Goal: Book appointment/travel/reservation

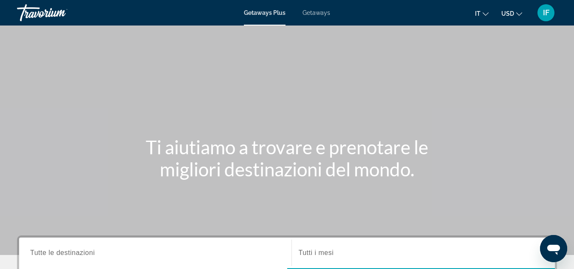
click at [317, 14] on span "Getaways" at bounding box center [317, 12] width 28 height 7
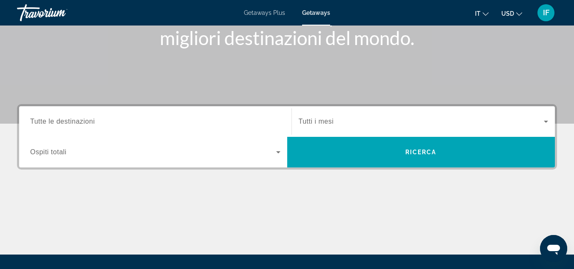
scroll to position [132, 0]
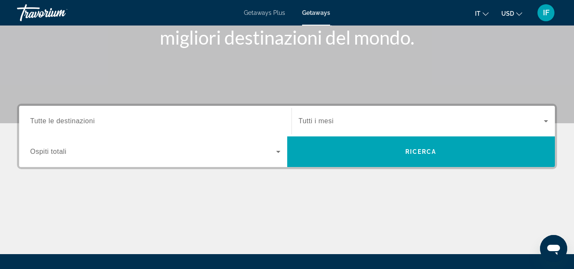
click at [85, 121] on span "Tutte le destinazioni" at bounding box center [62, 120] width 65 height 7
click at [85, 121] on input "Destination Tutte le destinazioni" at bounding box center [155, 121] width 250 height 10
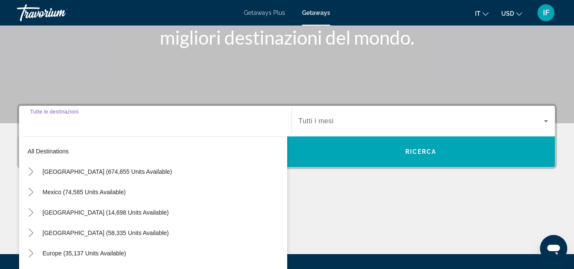
scroll to position [208, 0]
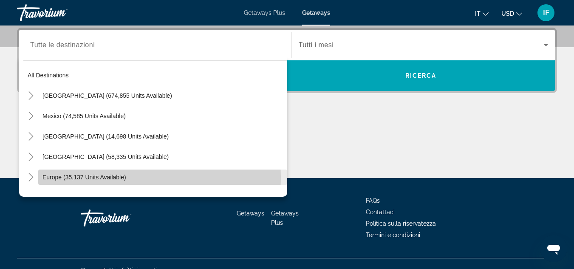
click at [75, 177] on span "Europe (35,137 units available)" at bounding box center [85, 177] width 84 height 7
type input "**********"
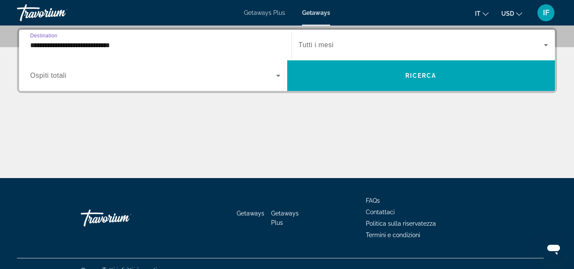
click at [78, 45] on input "**********" at bounding box center [155, 45] width 250 height 10
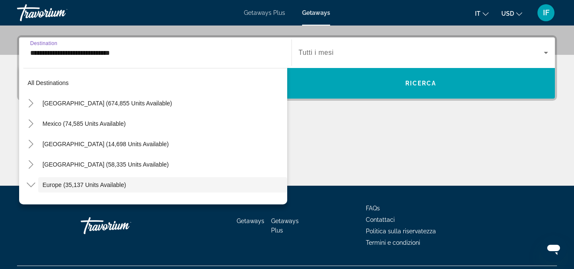
scroll to position [51, 0]
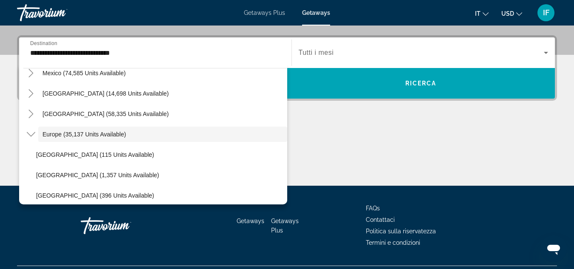
click at [313, 124] on div "Main content" at bounding box center [287, 154] width 540 height 64
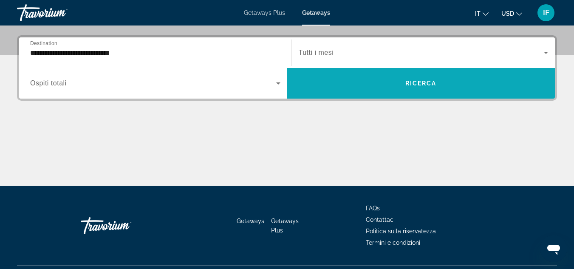
click at [336, 79] on span "Search widget" at bounding box center [421, 83] width 268 height 20
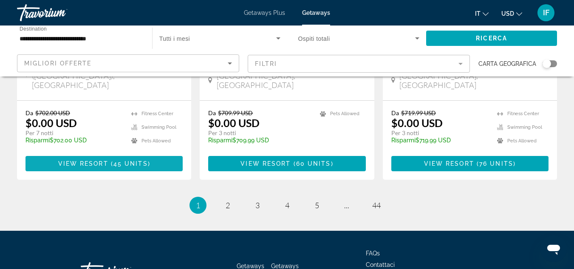
scroll to position [1145, 0]
click at [226, 201] on span "2" at bounding box center [228, 205] width 4 height 9
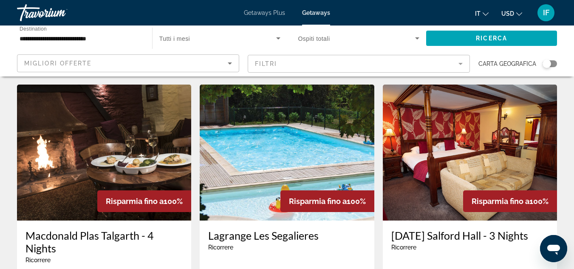
scroll to position [1144, 0]
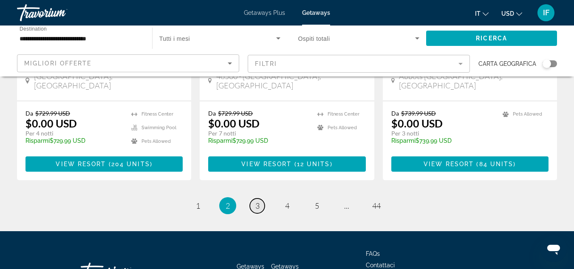
click at [257, 201] on span "3" at bounding box center [257, 205] width 4 height 9
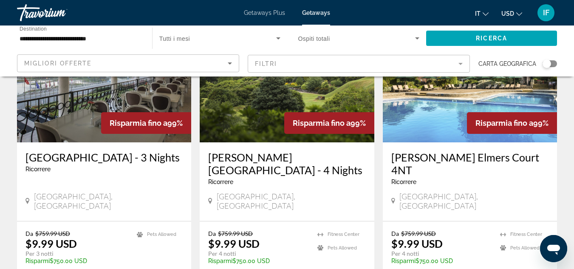
scroll to position [710, 0]
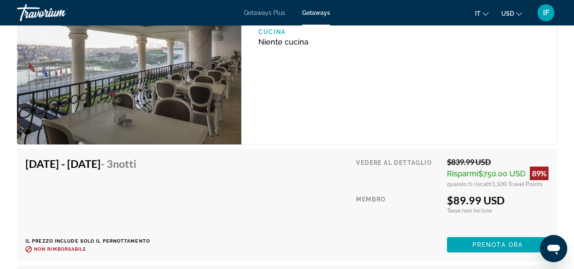
scroll to position [1461, 0]
click at [487, 242] on span "Prenota ora" at bounding box center [498, 245] width 51 height 7
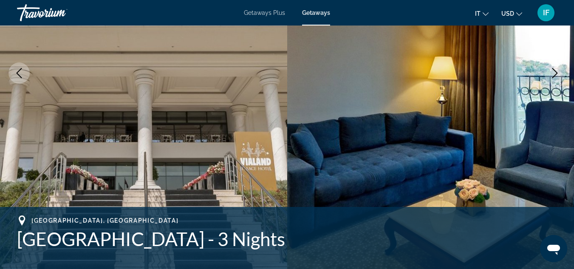
scroll to position [155, 0]
click at [127, 98] on img "Main content" at bounding box center [143, 73] width 287 height 404
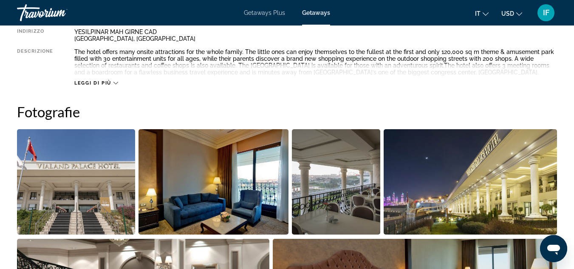
scroll to position [482, 0]
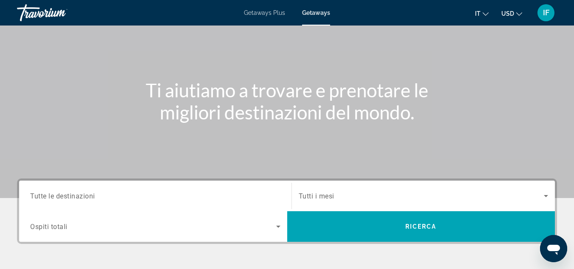
scroll to position [59, 0]
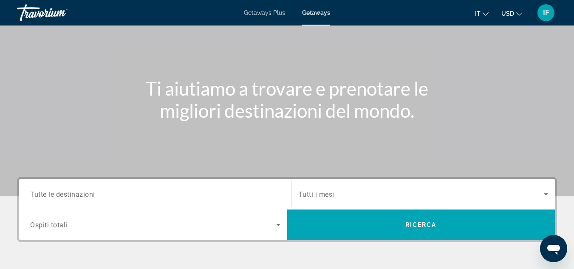
click at [90, 193] on span "Tutte le destinazioni" at bounding box center [62, 194] width 65 height 8
click at [90, 193] on input "Destination Tutte le destinazioni" at bounding box center [155, 195] width 250 height 10
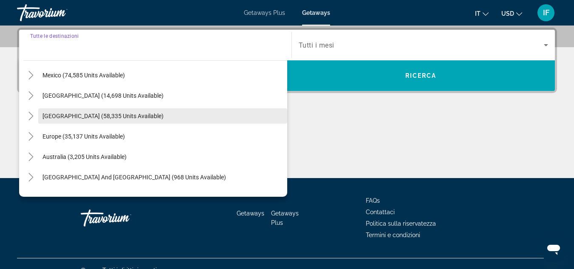
scroll to position [42, 0]
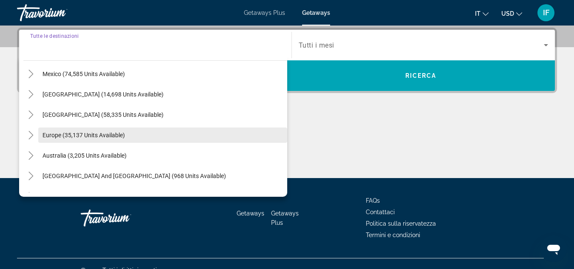
click at [80, 133] on span "Europe (35,137 units available)" at bounding box center [84, 135] width 82 height 7
type input "**********"
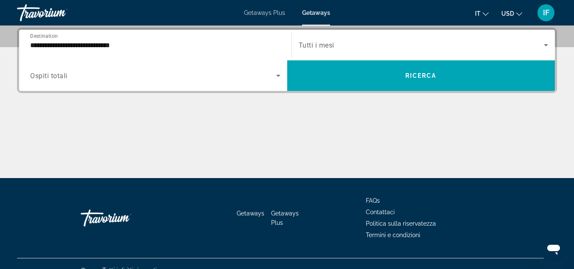
click at [148, 82] on div "Search widget" at bounding box center [155, 76] width 250 height 24
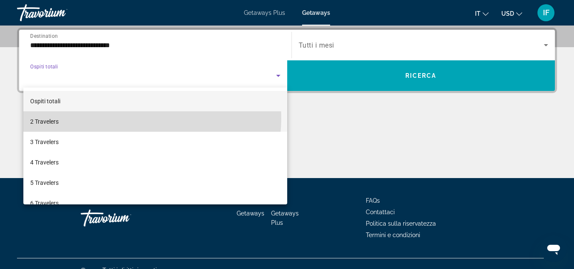
click at [132, 118] on mat-option "2 Travelers" at bounding box center [155, 121] width 264 height 20
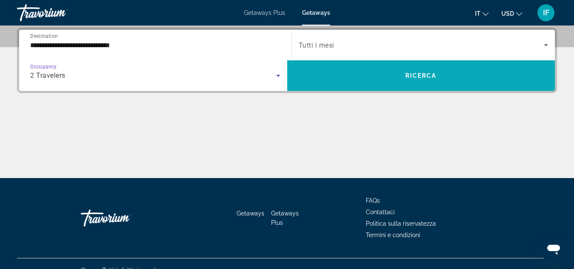
click at [309, 73] on span "Search widget" at bounding box center [421, 75] width 268 height 20
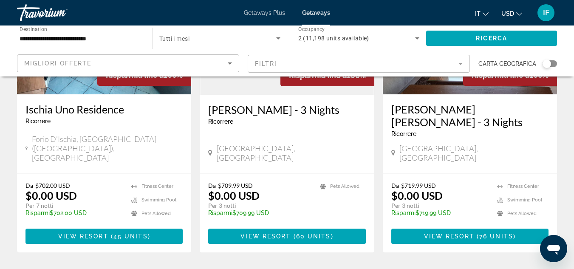
scroll to position [1145, 0]
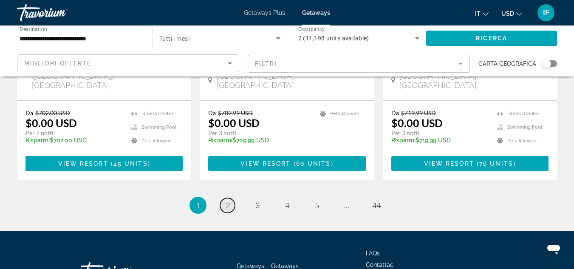
click at [229, 201] on span "2" at bounding box center [228, 205] width 4 height 9
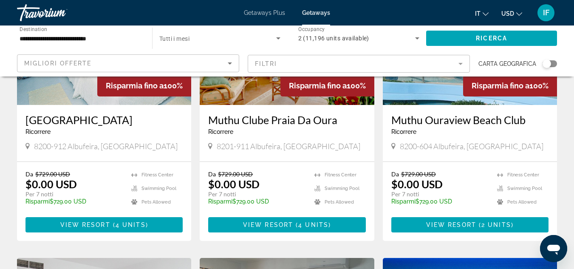
scroll to position [140, 0]
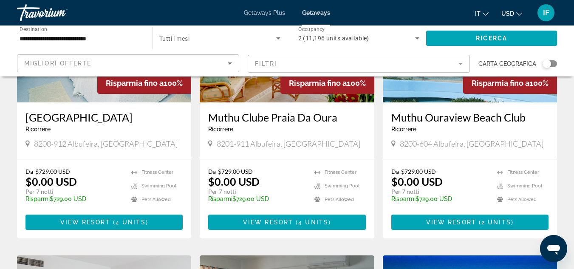
click at [229, 139] on span "8201-911 Albufeira, [GEOGRAPHIC_DATA]" at bounding box center [289, 143] width 144 height 9
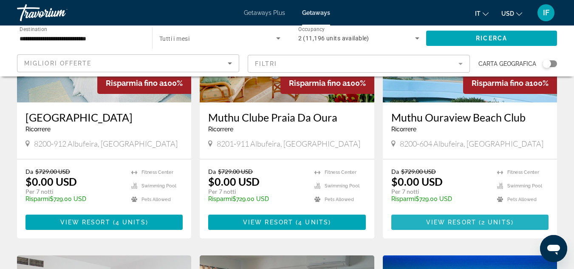
click at [442, 221] on span "View Resort" at bounding box center [451, 222] width 50 height 7
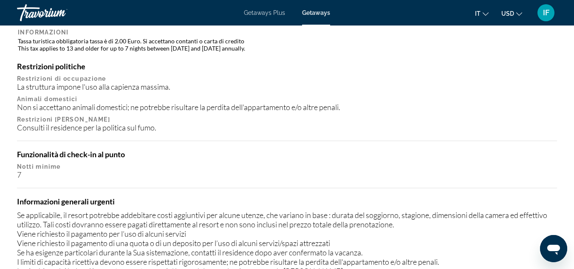
scroll to position [1128, 0]
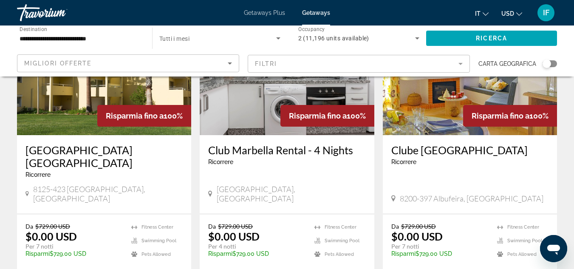
scroll to position [723, 0]
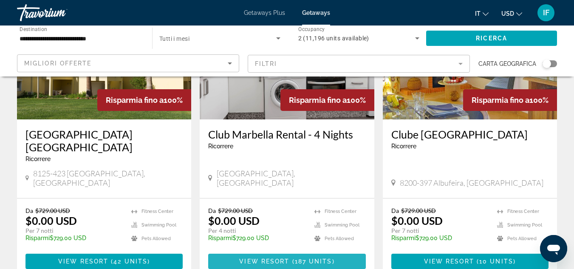
click at [251, 251] on span "Main content" at bounding box center [286, 261] width 157 height 20
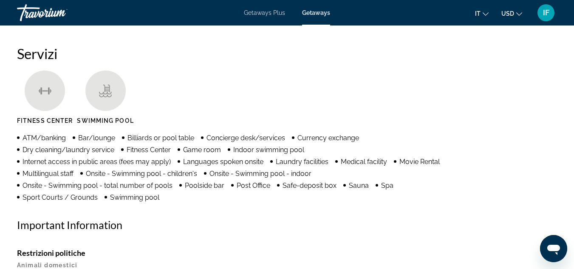
scroll to position [802, 0]
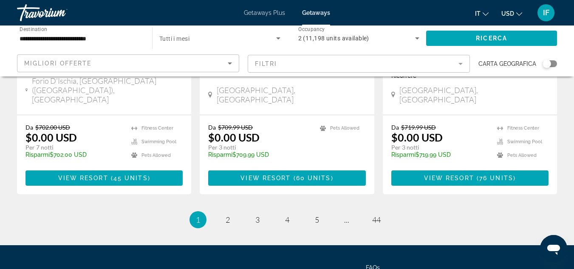
scroll to position [1145, 0]
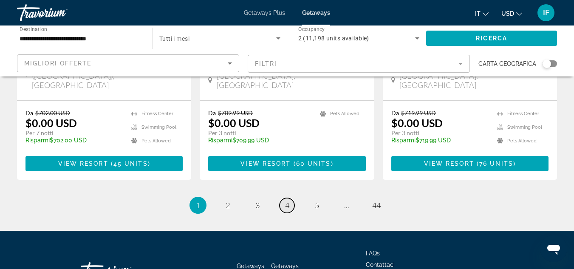
click at [286, 201] on span "4" at bounding box center [287, 205] width 4 height 9
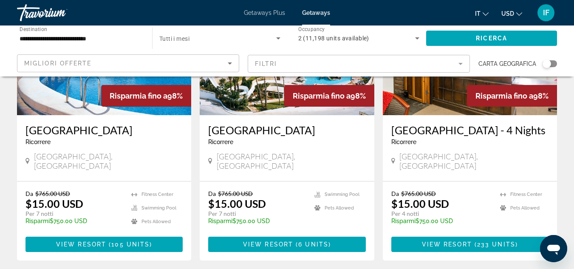
scroll to position [128, 0]
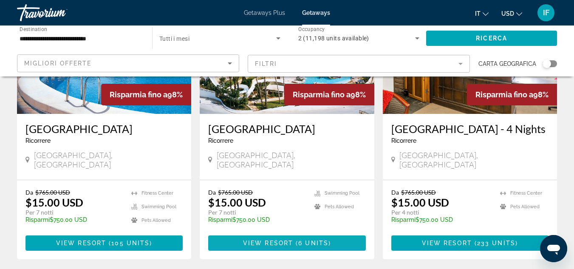
click at [259, 233] on span "Main content" at bounding box center [286, 243] width 157 height 20
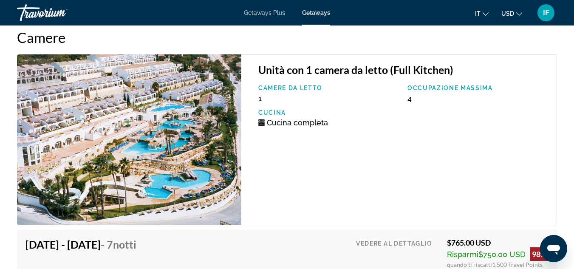
scroll to position [1590, 0]
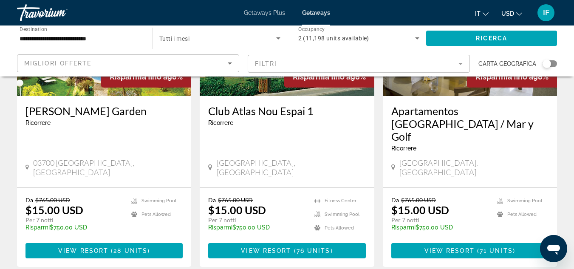
scroll to position [446, 0]
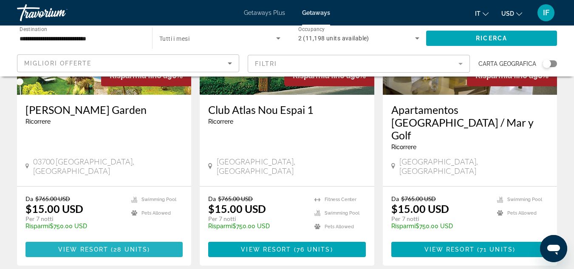
click at [68, 246] on span "View Resort" at bounding box center [83, 249] width 50 height 7
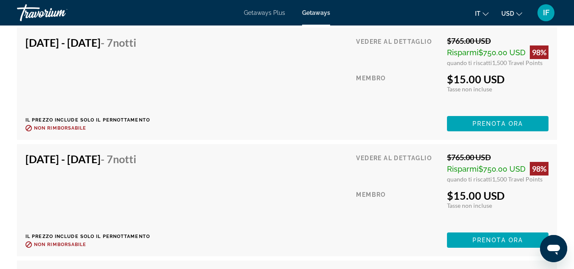
scroll to position [2333, 0]
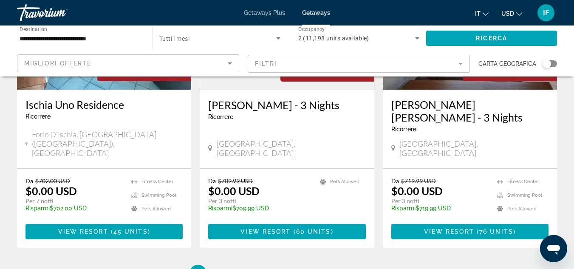
scroll to position [1145, 0]
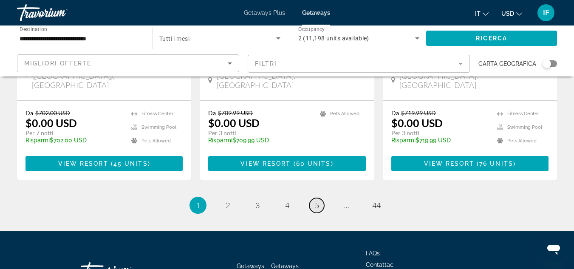
click at [315, 201] on span "5" at bounding box center [317, 205] width 4 height 9
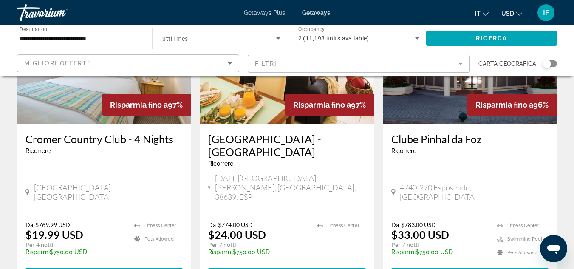
scroll to position [119, 0]
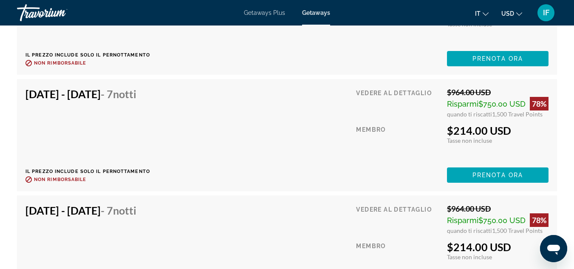
scroll to position [8356, 0]
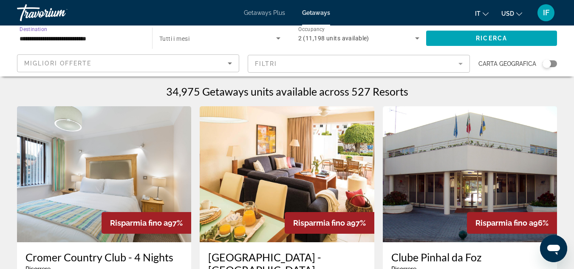
click at [82, 40] on input "**********" at bounding box center [81, 39] width 122 height 10
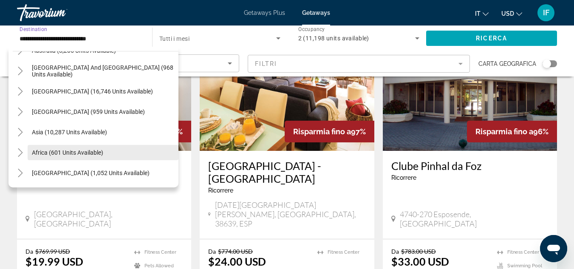
scroll to position [92, 0]
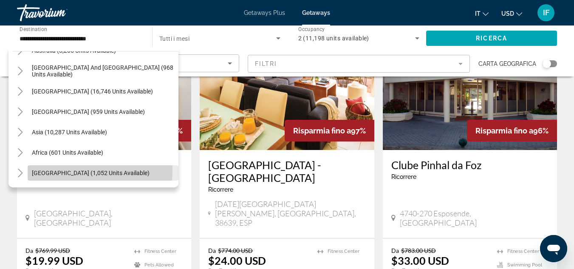
click at [65, 170] on span "[GEOGRAPHIC_DATA] (1,052 units available)" at bounding box center [91, 173] width 118 height 7
type input "**********"
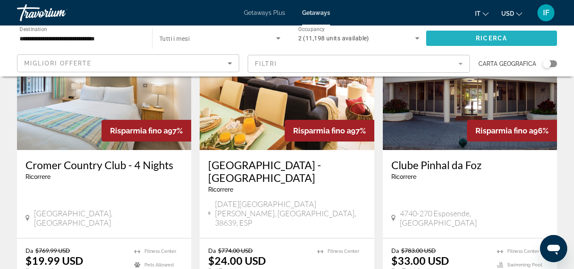
click at [467, 39] on span "Search widget" at bounding box center [491, 38] width 131 height 20
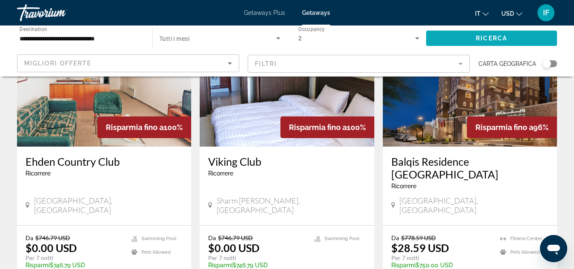
scroll to position [118, 0]
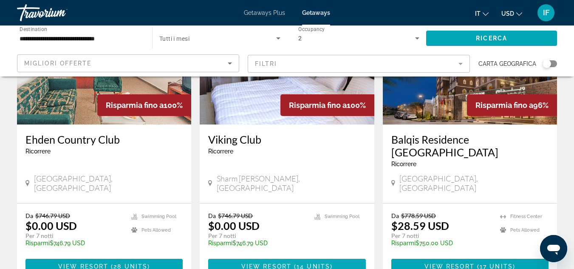
click at [261, 263] on span "View Resort" at bounding box center [266, 266] width 50 height 7
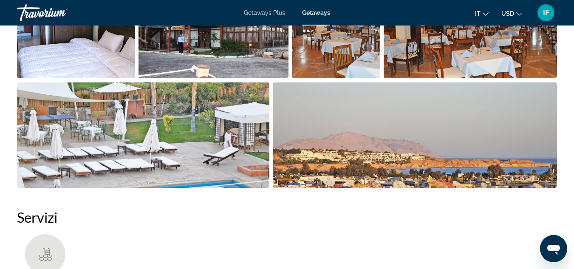
scroll to position [605, 0]
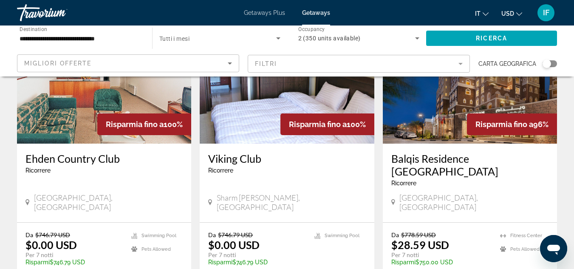
scroll to position [99, 0]
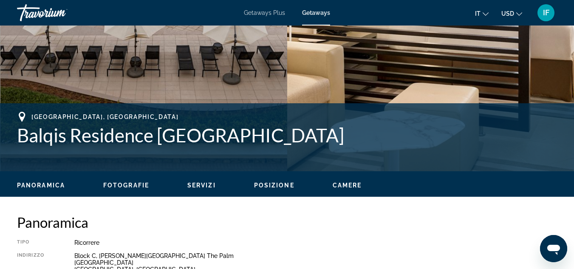
scroll to position [256, 0]
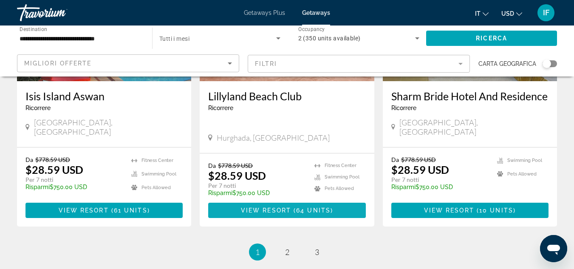
scroll to position [1082, 0]
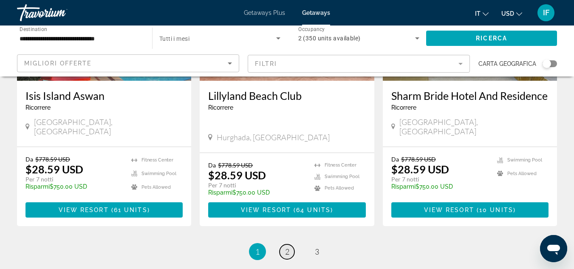
click at [289, 247] on span "2" at bounding box center [287, 251] width 4 height 9
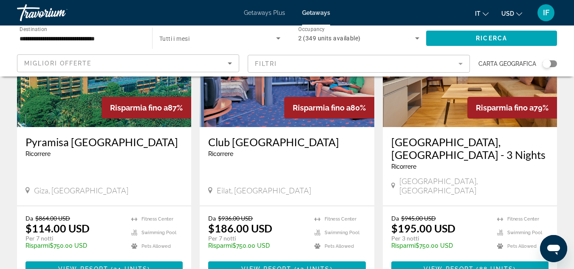
scroll to position [1016, 0]
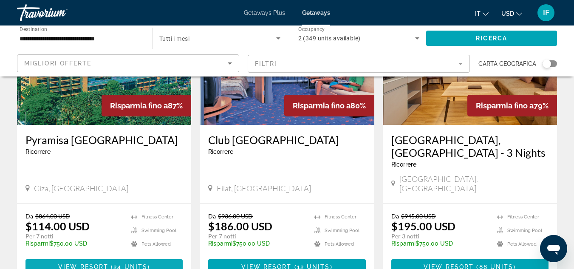
click at [93, 264] on span "View Resort" at bounding box center [83, 267] width 50 height 7
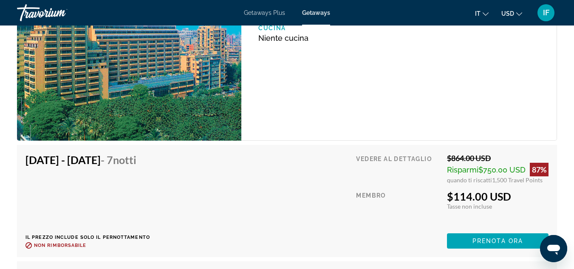
scroll to position [1702, 0]
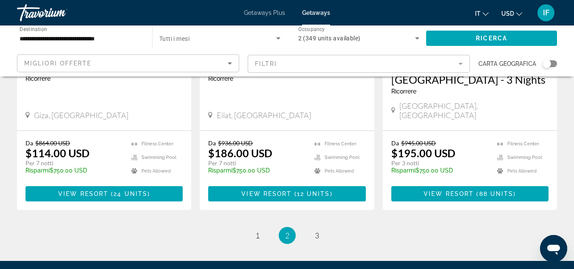
scroll to position [1170, 0]
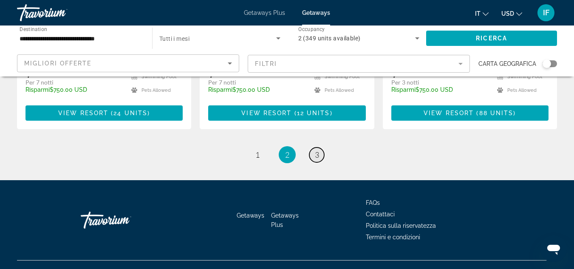
click at [318, 150] on span "3" at bounding box center [317, 154] width 4 height 9
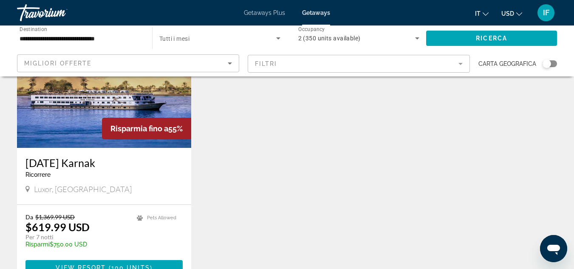
scroll to position [1019, 0]
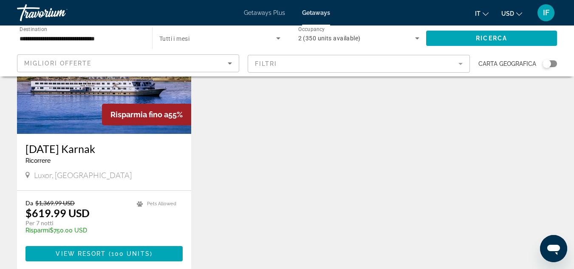
click at [94, 205] on div "Da $1,369.99 USD $619.99 USD Per 7 notti Risparmi $750.00 USD temp" at bounding box center [77, 219] width 103 height 40
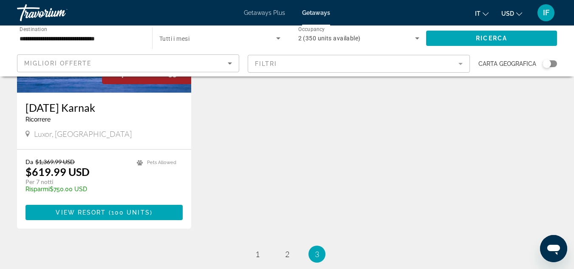
scroll to position [1062, 0]
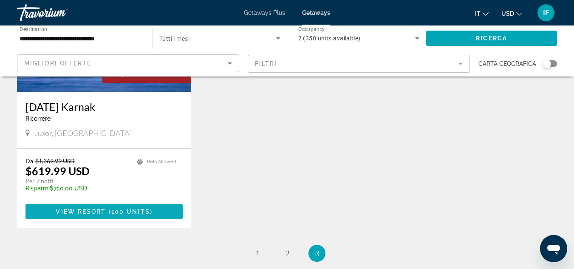
click at [95, 201] on span "Main content" at bounding box center [104, 211] width 157 height 20
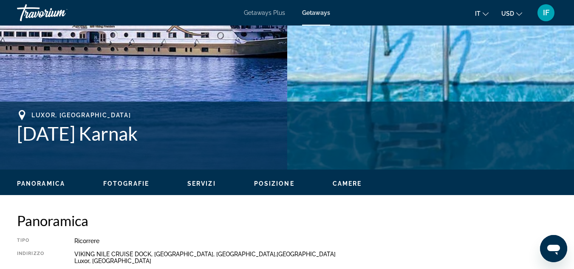
scroll to position [199, 0]
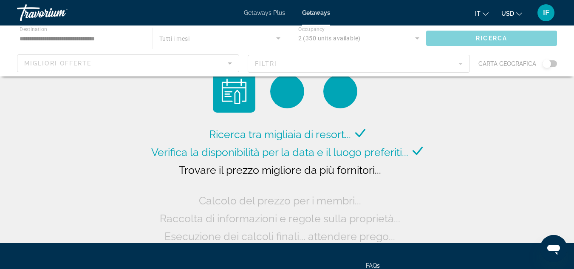
click at [111, 36] on div "Main content" at bounding box center [287, 51] width 574 height 51
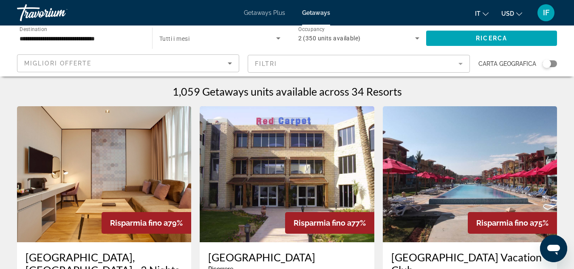
click at [91, 40] on input "**********" at bounding box center [81, 39] width 122 height 10
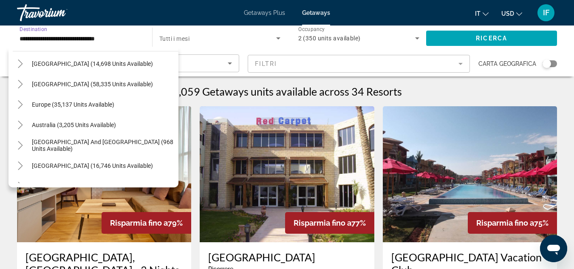
scroll to position [54, 0]
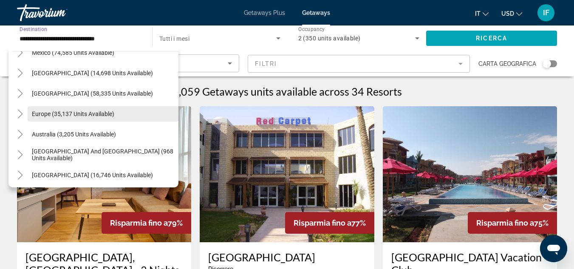
click at [64, 115] on span "Europe (35,137 units available)" at bounding box center [73, 114] width 82 height 7
type input "**********"
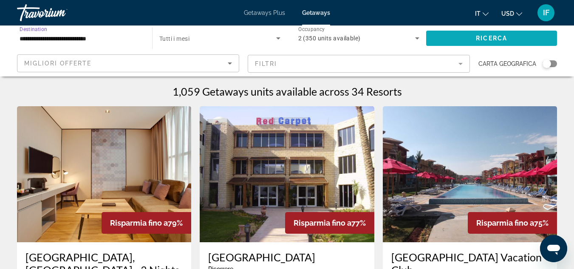
click at [462, 34] on span "Search widget" at bounding box center [491, 38] width 131 height 20
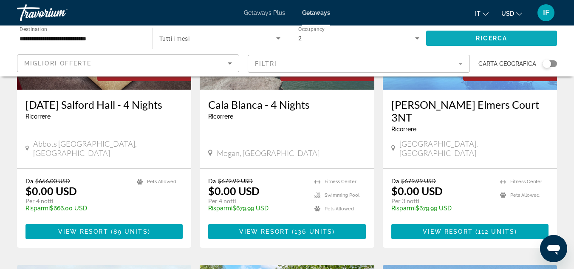
scroll to position [462, 0]
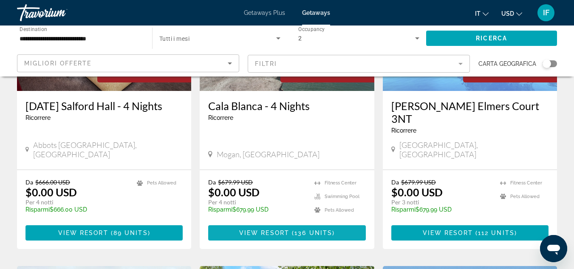
click at [267, 223] on span "Main content" at bounding box center [286, 233] width 157 height 20
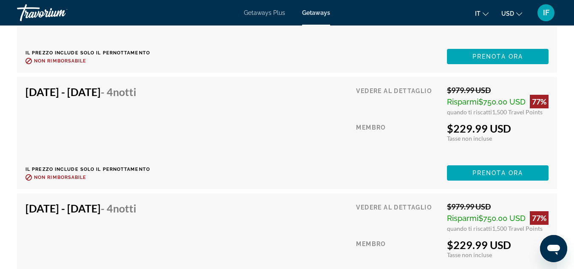
scroll to position [8478, 0]
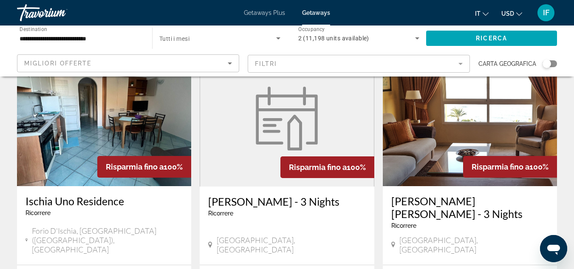
scroll to position [988, 0]
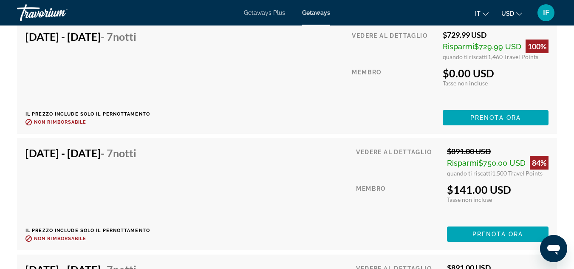
scroll to position [2299, 0]
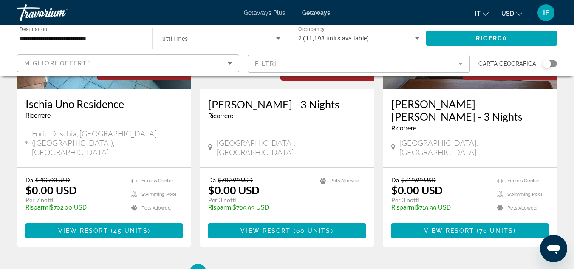
scroll to position [1080, 0]
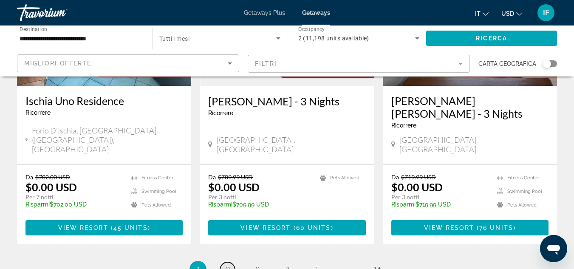
click at [229, 265] on span "2" at bounding box center [228, 269] width 4 height 9
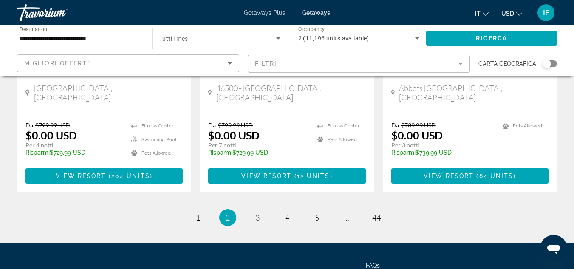
scroll to position [1120, 0]
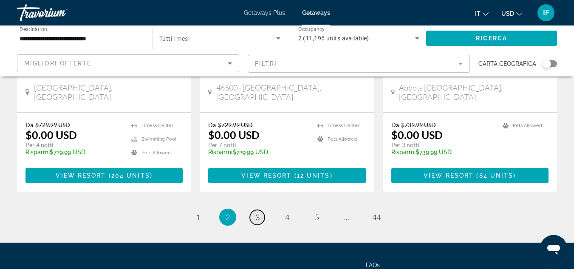
click at [256, 213] on span "3" at bounding box center [257, 217] width 4 height 9
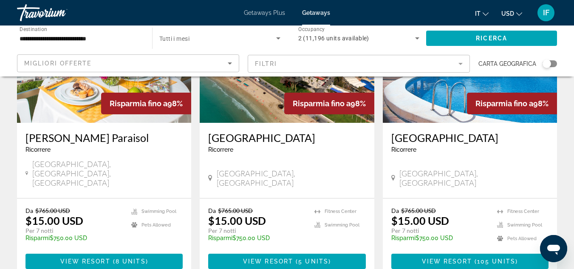
scroll to position [1040, 0]
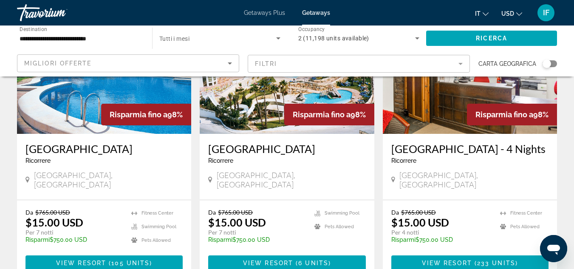
scroll to position [109, 0]
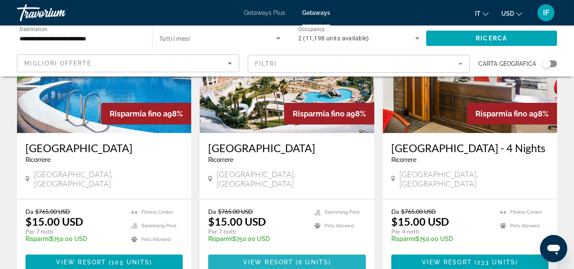
click at [285, 259] on span "View Resort" at bounding box center [268, 262] width 50 height 7
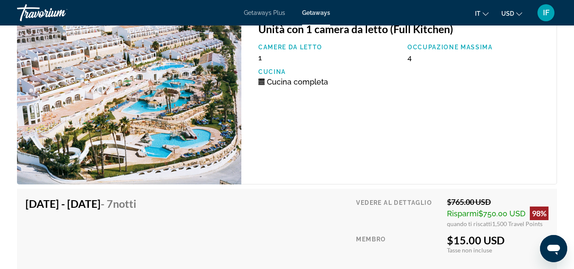
scroll to position [1616, 0]
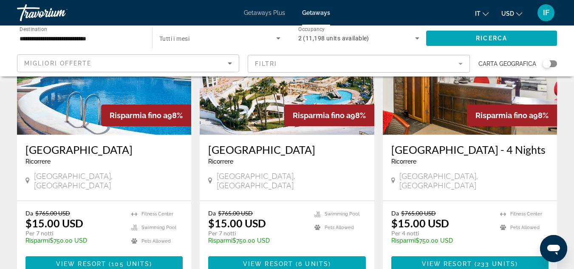
scroll to position [108, 0]
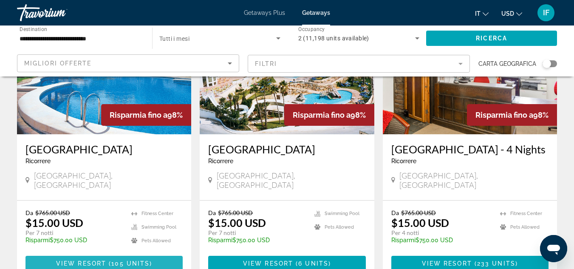
click at [85, 260] on span "View Resort" at bounding box center [81, 263] width 50 height 7
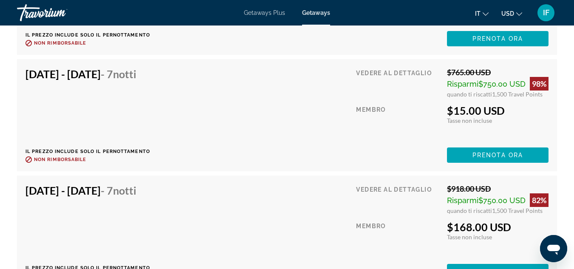
scroll to position [4107, 0]
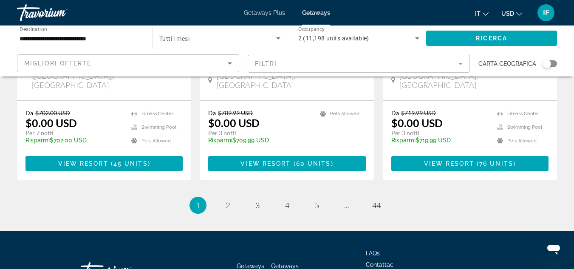
scroll to position [1142, 0]
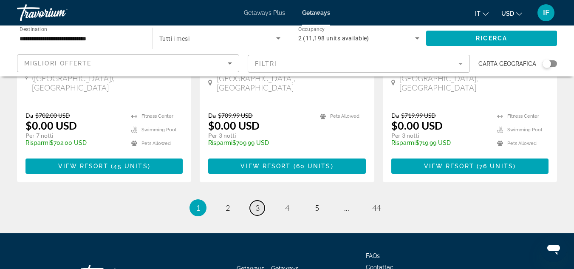
click at [256, 203] on span "3" at bounding box center [257, 207] width 4 height 9
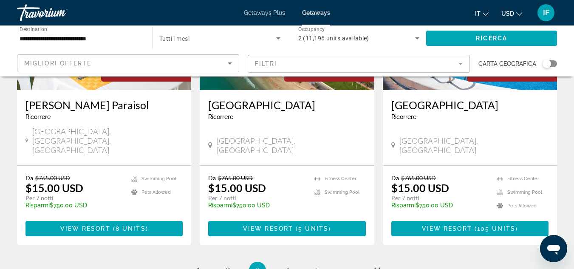
scroll to position [1157, 0]
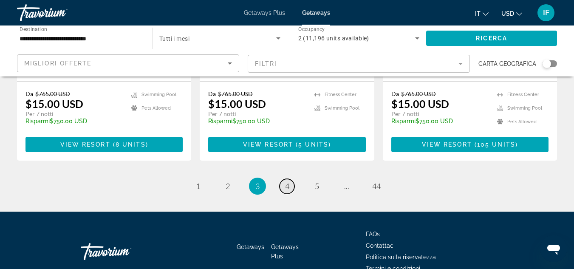
click at [286, 181] on span "4" at bounding box center [287, 185] width 4 height 9
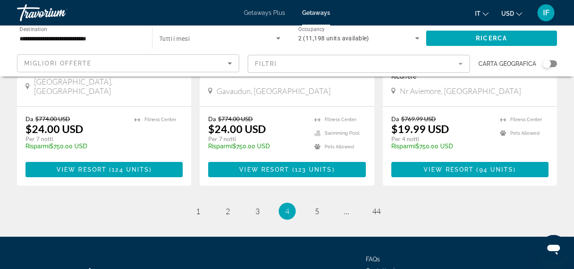
scroll to position [1144, 0]
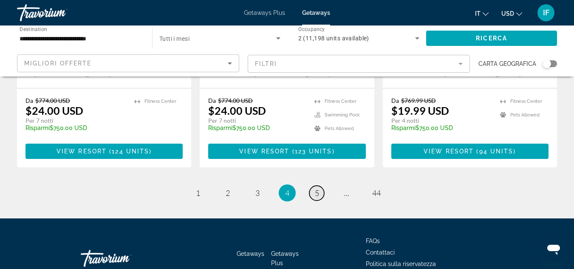
click at [315, 188] on span "5" at bounding box center [317, 192] width 4 height 9
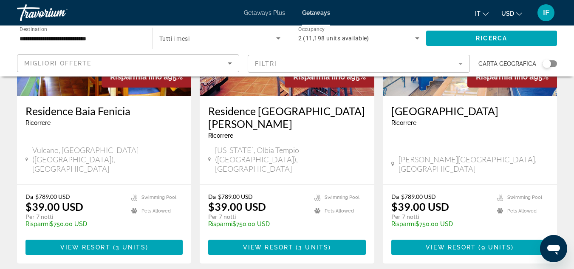
scroll to position [776, 0]
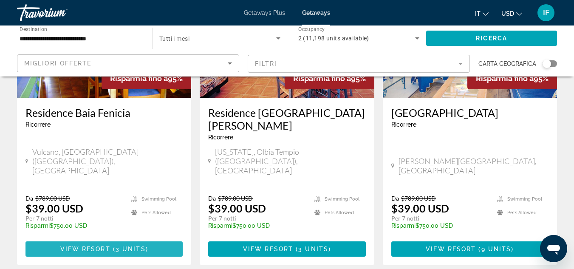
click at [110, 239] on span "Main content" at bounding box center [104, 249] width 157 height 20
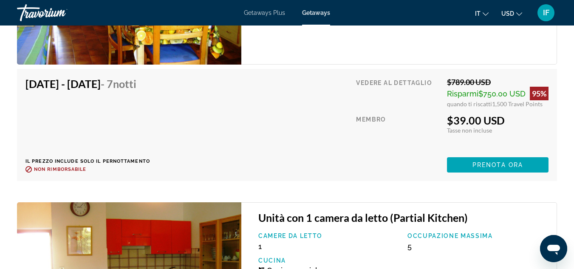
scroll to position [1824, 0]
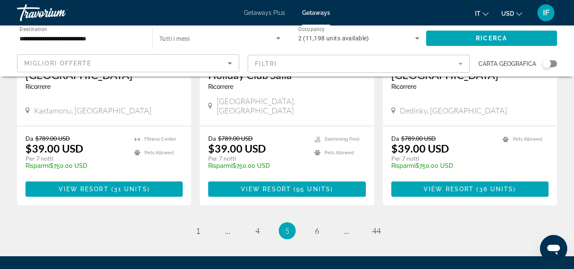
scroll to position [1144, 0]
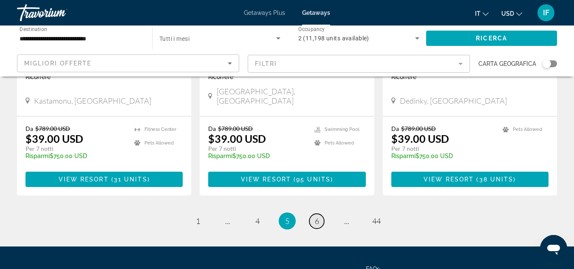
click at [316, 216] on span "6" at bounding box center [317, 220] width 4 height 9
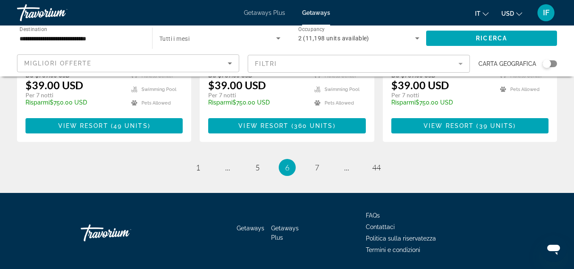
scroll to position [1155, 0]
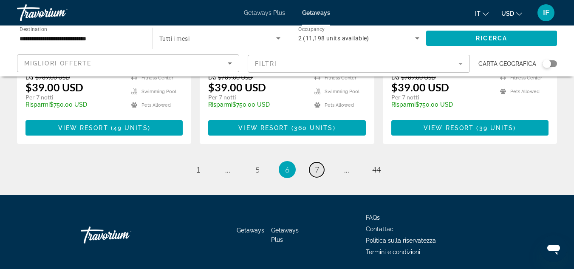
click at [316, 165] on span "7" at bounding box center [317, 169] width 4 height 9
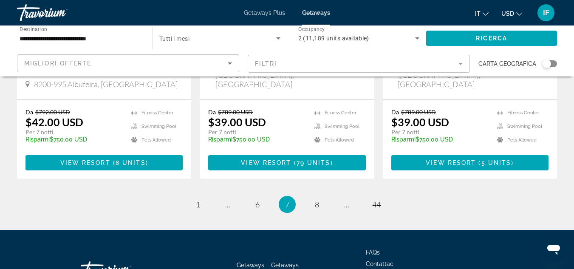
scroll to position [1131, 0]
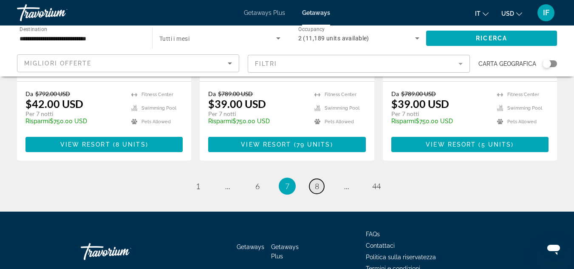
click at [314, 179] on link "page 8" at bounding box center [316, 186] width 15 height 15
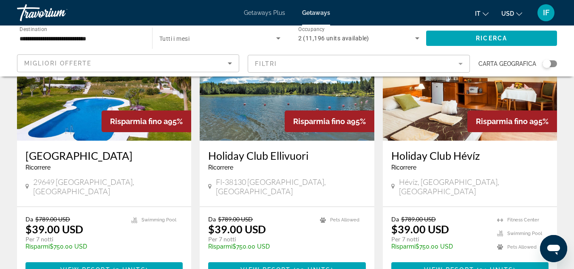
scroll to position [1131, 0]
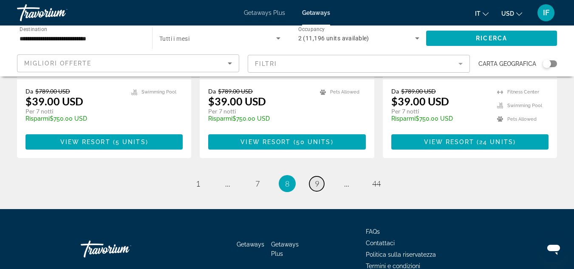
click at [316, 179] on span "9" at bounding box center [317, 183] width 4 height 9
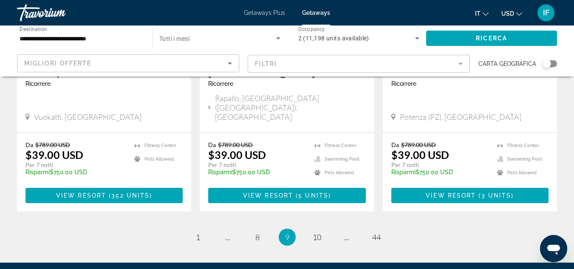
scroll to position [1131, 0]
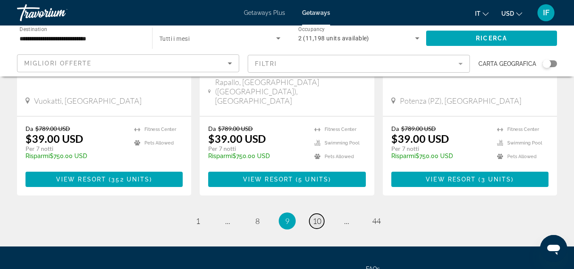
click at [315, 216] on span "10" at bounding box center [317, 220] width 9 height 9
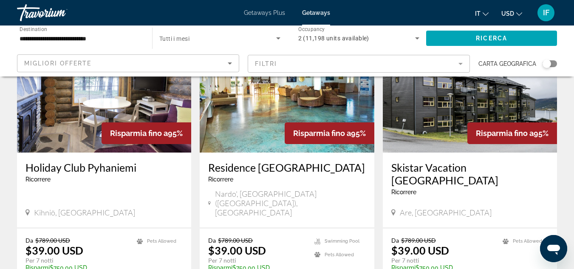
scroll to position [678, 0]
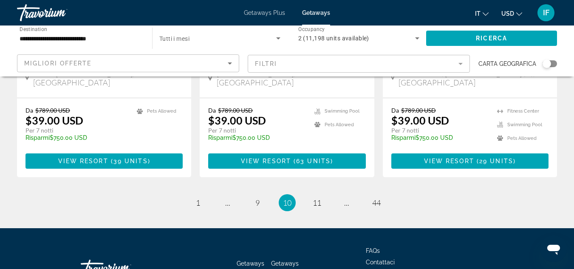
scroll to position [1131, 0]
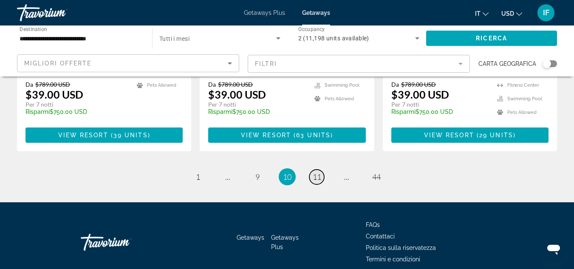
click at [318, 172] on span "11" at bounding box center [317, 176] width 9 height 9
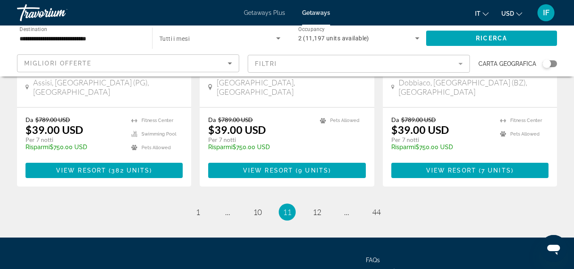
scroll to position [1106, 0]
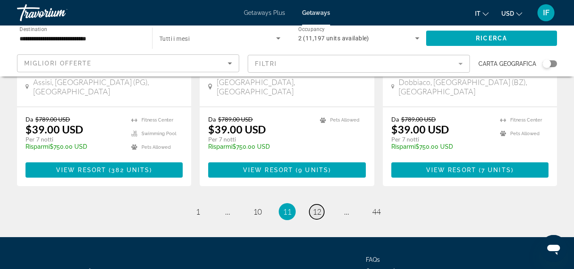
click at [319, 207] on span "12" at bounding box center [317, 211] width 9 height 9
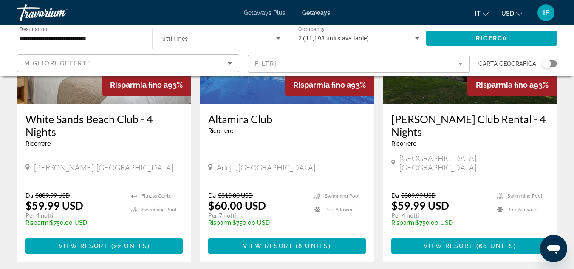
scroll to position [1073, 0]
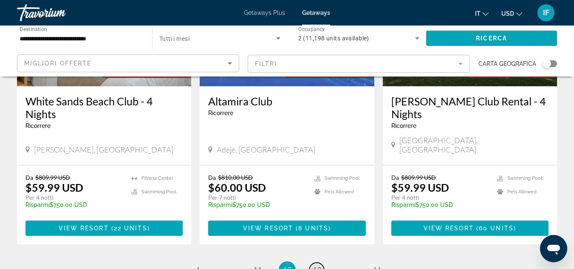
click at [313, 265] on span "13" at bounding box center [317, 269] width 9 height 9
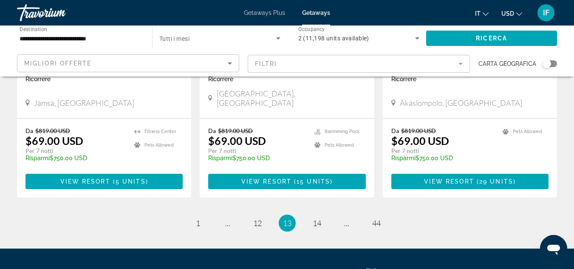
scroll to position [1131, 0]
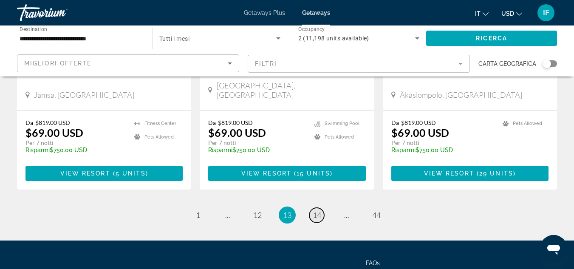
click at [317, 208] on link "page 14" at bounding box center [316, 215] width 15 height 15
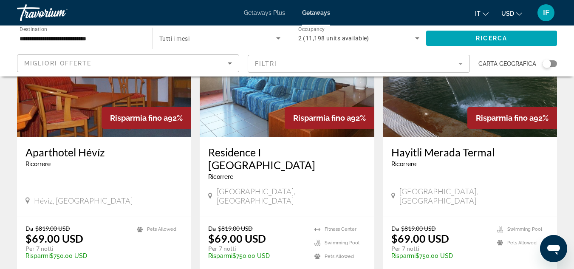
scroll to position [693, 0]
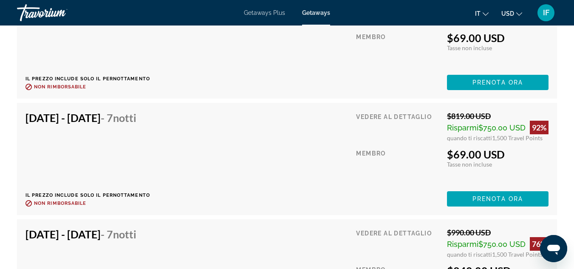
scroll to position [2016, 0]
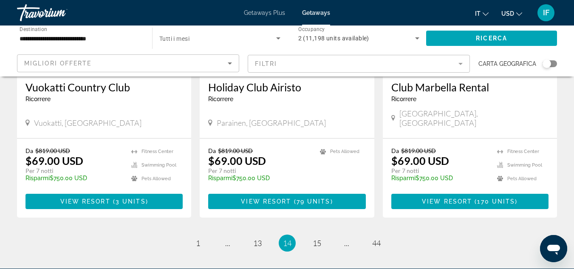
scroll to position [1131, 0]
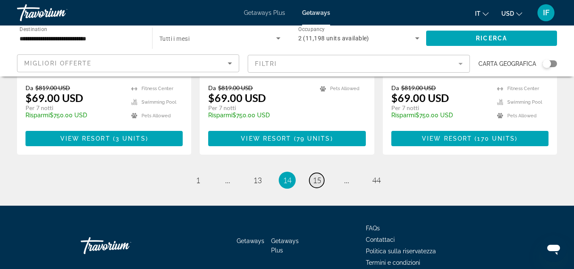
click at [314, 176] on span "15" at bounding box center [317, 180] width 9 height 9
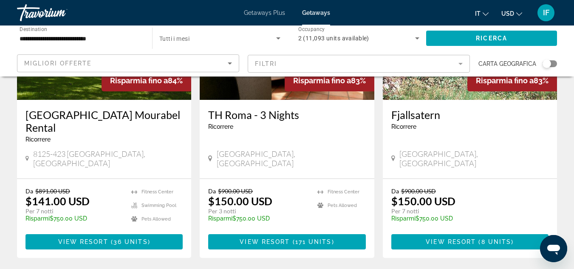
scroll to position [1063, 0]
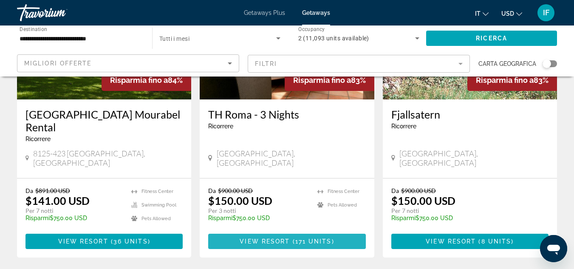
click at [272, 238] on span "View Resort" at bounding box center [265, 241] width 50 height 7
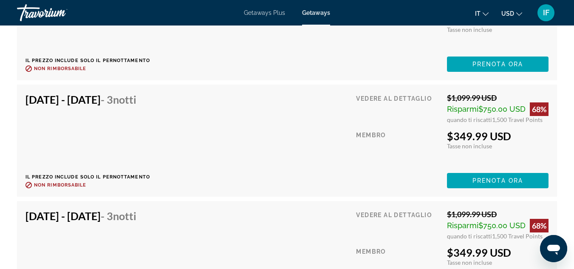
scroll to position [1574, 0]
